Goal: Task Accomplishment & Management: Complete application form

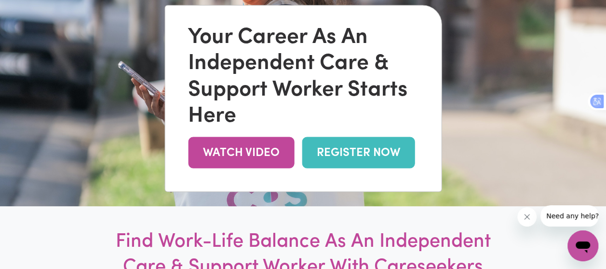
click at [378, 161] on link "REGISTER NOW" at bounding box center [358, 152] width 113 height 31
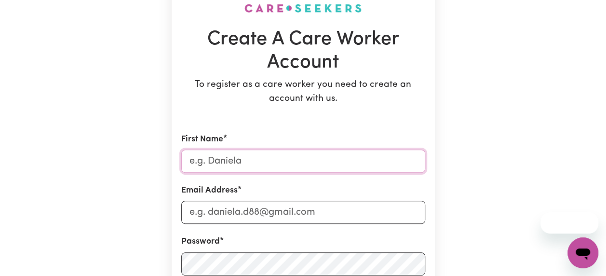
drag, startPoint x: 0, startPoint y: 0, endPoint x: 221, endPoint y: 164, distance: 275.0
click at [221, 164] on input "First Name" at bounding box center [303, 160] width 244 height 23
click at [200, 160] on input "First Name" at bounding box center [303, 160] width 244 height 23
type input "h"
type input "[PERSON_NAME]"
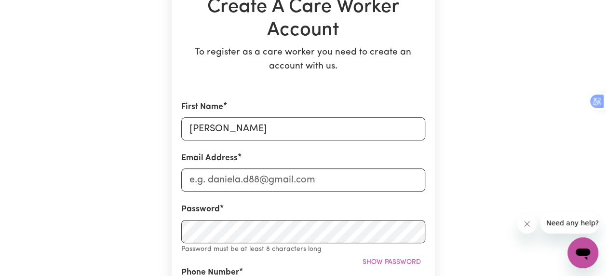
scroll to position [128, 0]
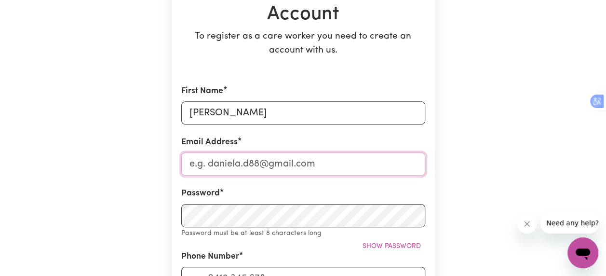
click at [286, 165] on input "Email Address" at bounding box center [303, 163] width 244 height 23
type input "[EMAIL_ADDRESS][DOMAIN_NAME]"
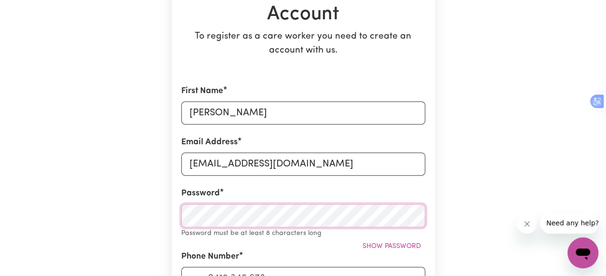
scroll to position [48, 0]
